Goal: Check status: Check status

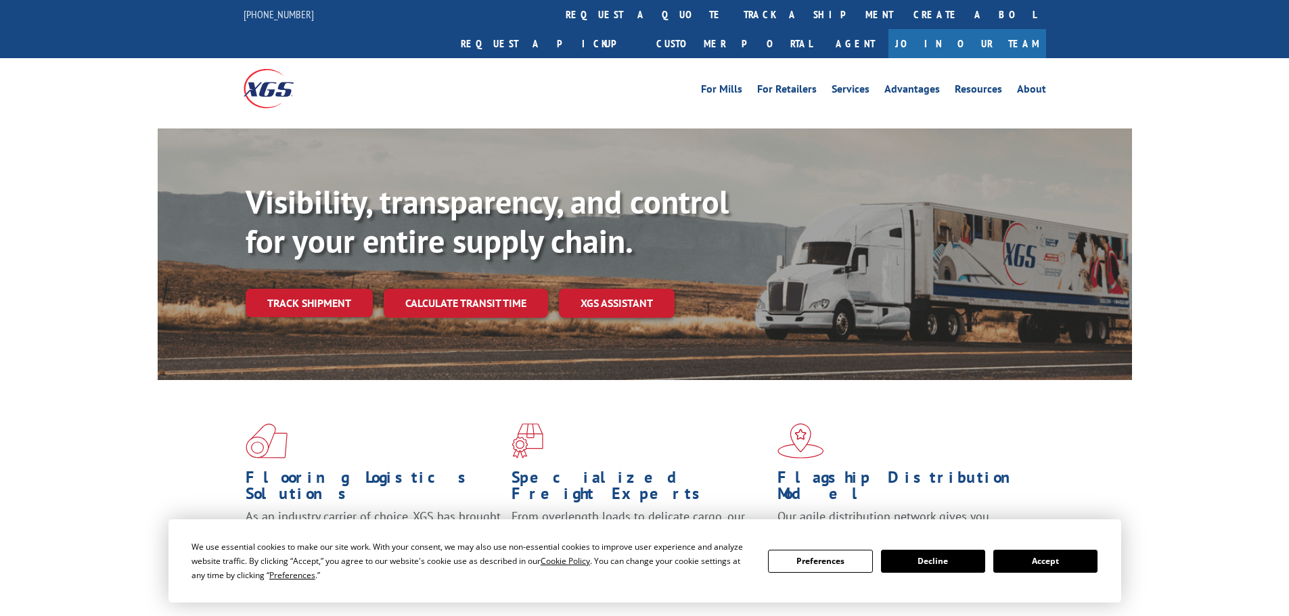
click at [733, 16] on link "track a shipment" at bounding box center [818, 14] width 170 height 29
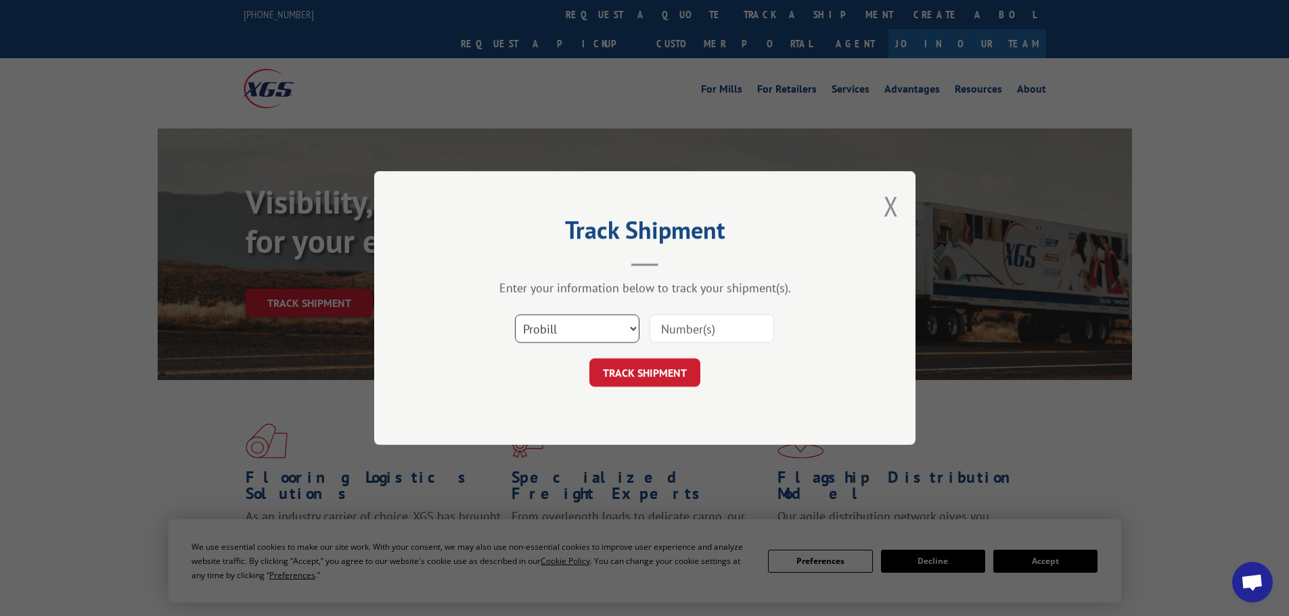
click at [585, 319] on select "Select category... Probill BOL PO" at bounding box center [577, 329] width 124 height 28
select select "po"
click at [515, 315] on select "Select category... Probill BOL PO" at bounding box center [577, 329] width 124 height 28
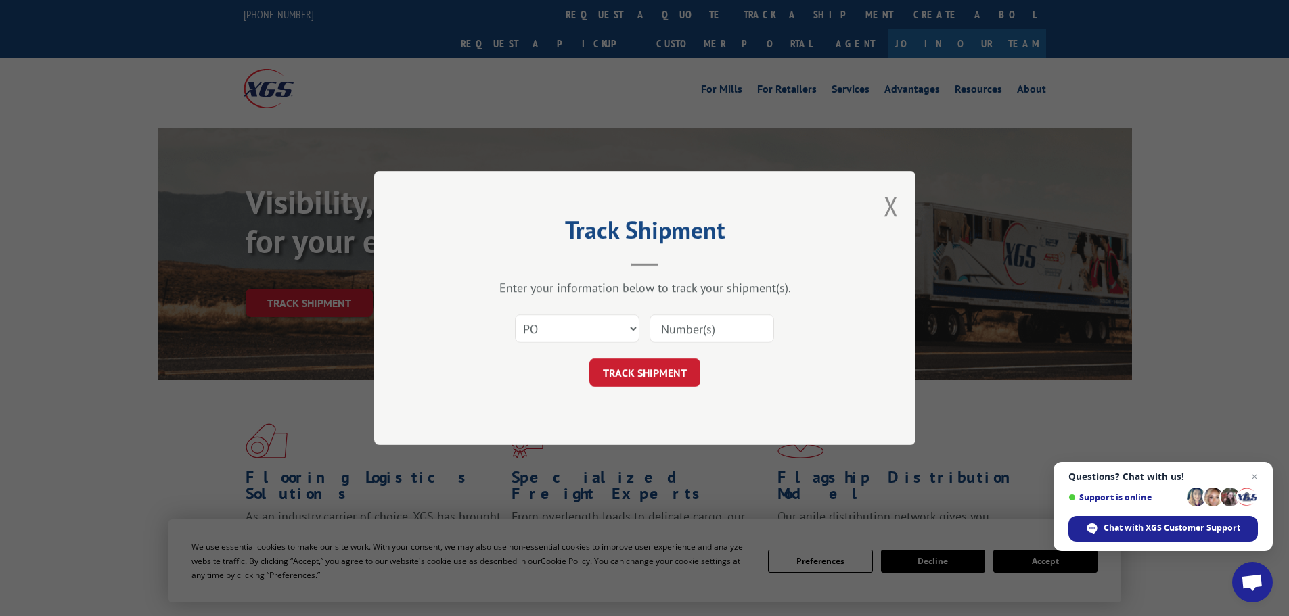
click at [706, 320] on input at bounding box center [711, 329] width 124 height 28
paste input "03536364"
type input "03536364"
click at [676, 374] on button "TRACK SHIPMENT" at bounding box center [644, 372] width 111 height 28
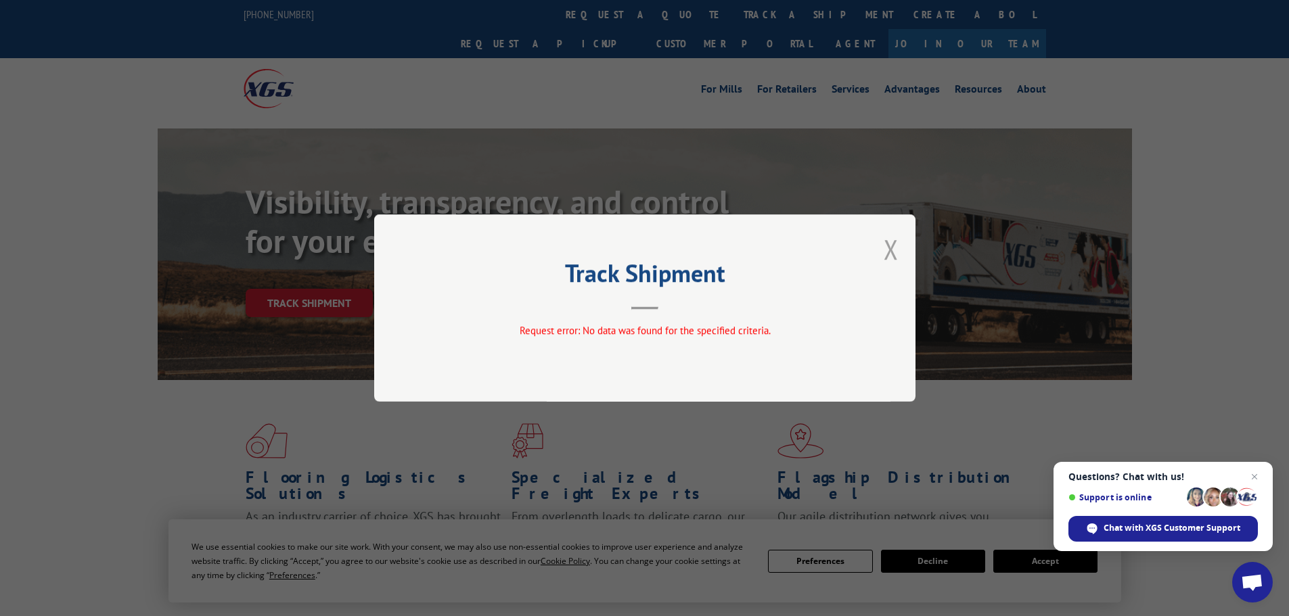
click at [891, 257] on button "Close modal" at bounding box center [890, 249] width 15 height 36
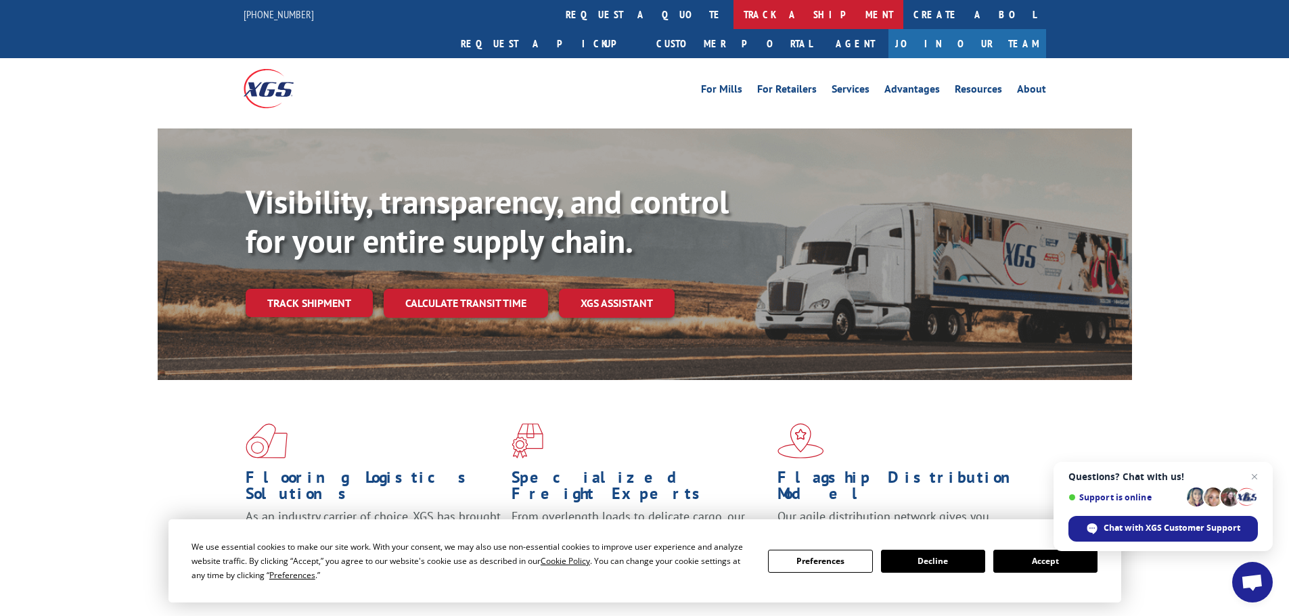
click at [733, 21] on link "track a shipment" at bounding box center [818, 14] width 170 height 29
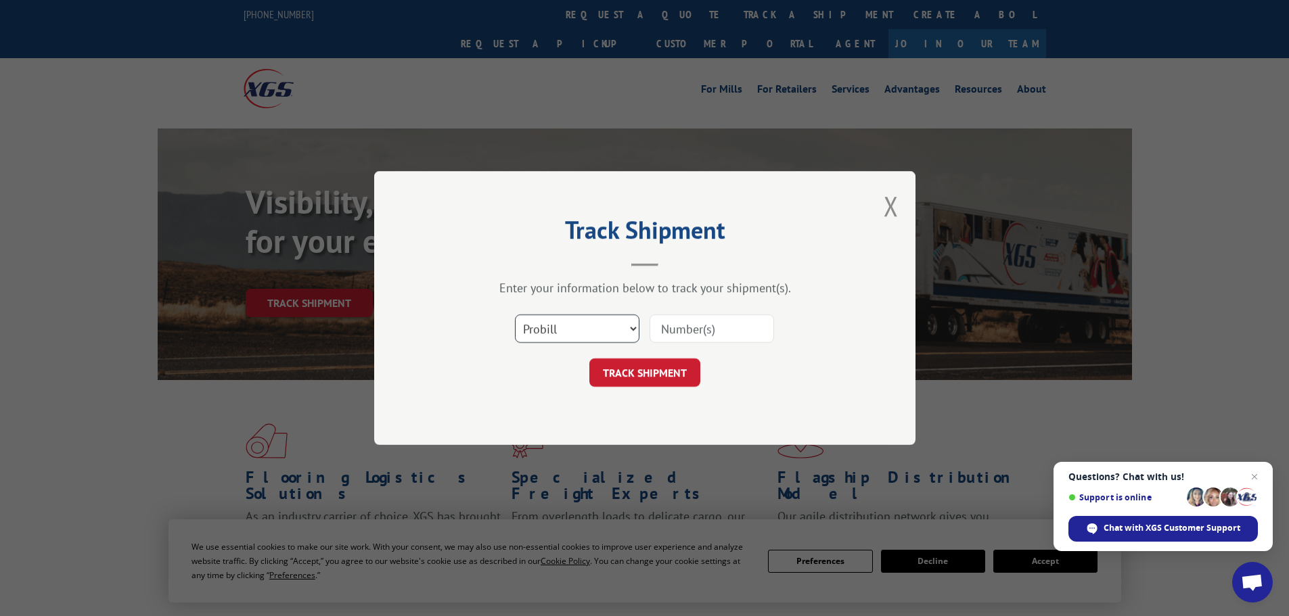
click at [541, 340] on select "Select category... Probill BOL PO" at bounding box center [577, 329] width 124 height 28
select select "po"
click at [515, 315] on select "Select category... Probill BOL PO" at bounding box center [577, 329] width 124 height 28
click at [673, 321] on input at bounding box center [711, 329] width 124 height 28
paste input "03536372"
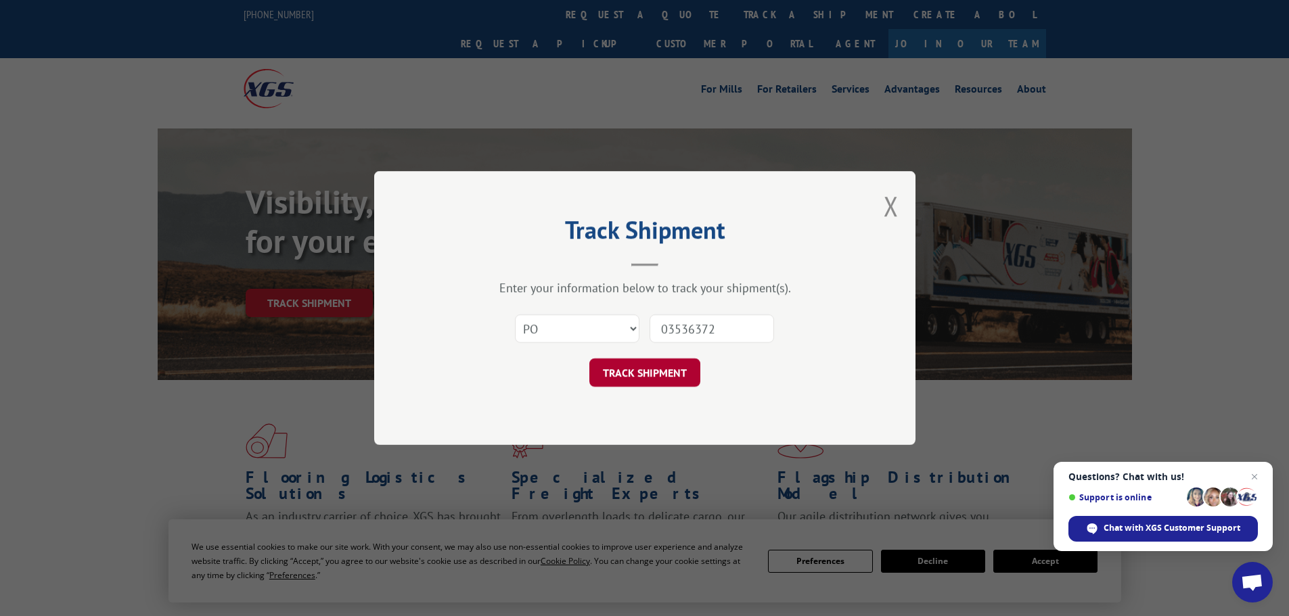
type input "03536372"
click at [641, 384] on button "TRACK SHIPMENT" at bounding box center [644, 372] width 111 height 28
